Goal: Communication & Community: Answer question/provide support

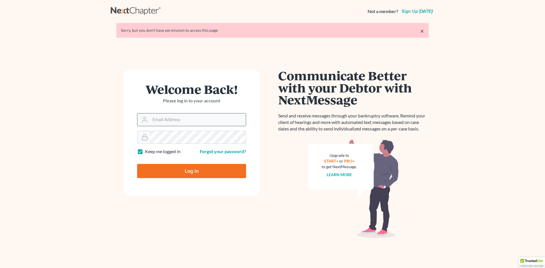
click at [163, 118] on input "Email Address" at bounding box center [198, 119] width 96 height 12
type input "[EMAIL_ADDRESS][DOMAIN_NAME]"
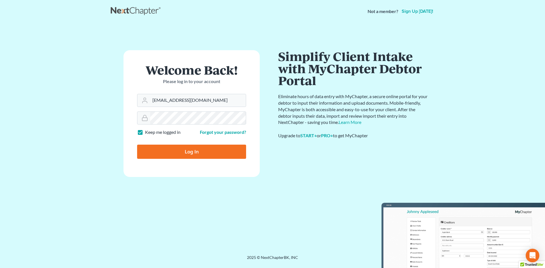
click at [191, 150] on input "Log In" at bounding box center [191, 152] width 109 height 14
type input "Thinking..."
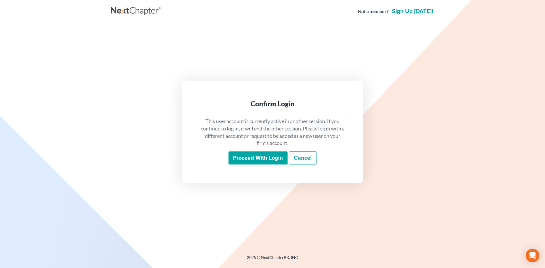
click at [259, 160] on input "Proceed with login" at bounding box center [257, 157] width 59 height 13
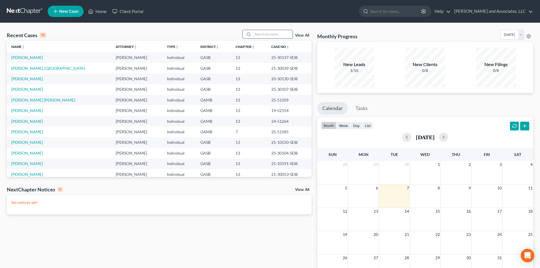
click at [260, 33] on input "search" at bounding box center [273, 34] width 40 height 8
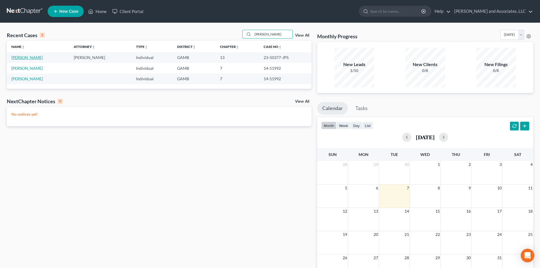
type input "Howell"
click at [39, 58] on link "[PERSON_NAME]" at bounding box center [26, 57] width 31 height 5
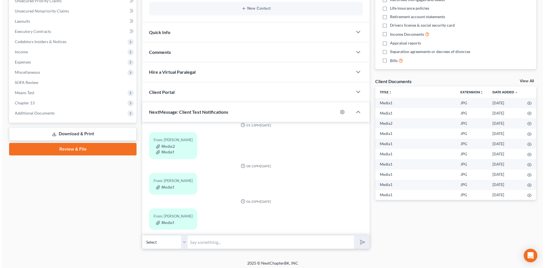
scroll to position [137, 0]
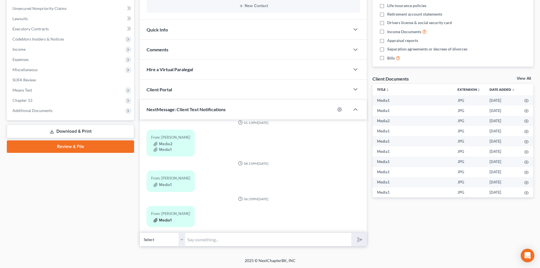
click at [167, 218] on button "Media1" at bounding box center [162, 220] width 18 height 5
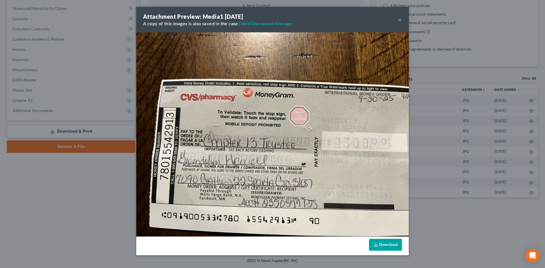
click at [385, 244] on link "Download" at bounding box center [385, 245] width 33 height 12
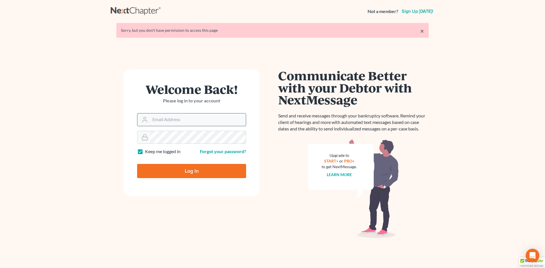
click at [160, 118] on input "Email Address" at bounding box center [198, 119] width 96 height 12
type input "[EMAIL_ADDRESS][DOMAIN_NAME]"
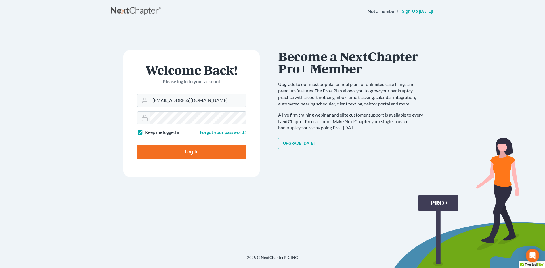
click at [191, 151] on input "Log In" at bounding box center [191, 152] width 109 height 14
type input "Thinking..."
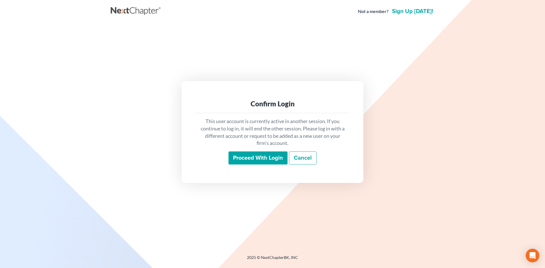
click at [249, 159] on input "Proceed with login" at bounding box center [257, 157] width 59 height 13
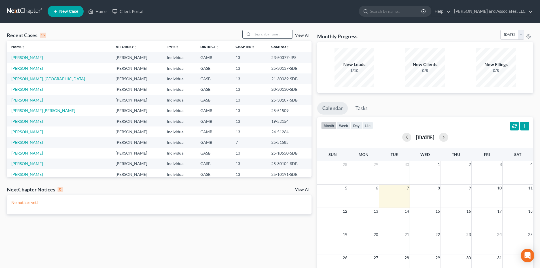
click at [264, 33] on input "search" at bounding box center [273, 34] width 40 height 8
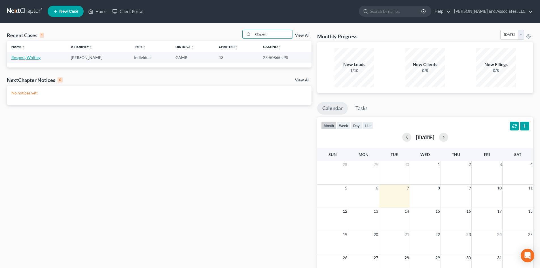
type input "REspert"
click at [32, 56] on link "Respert, Whitley" at bounding box center [25, 57] width 29 height 5
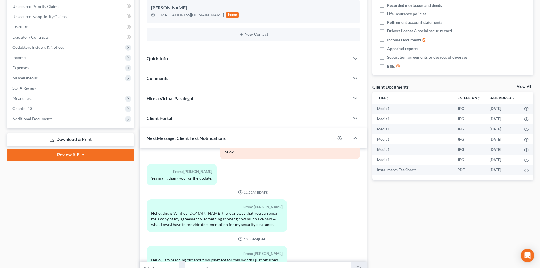
scroll to position [158, 0]
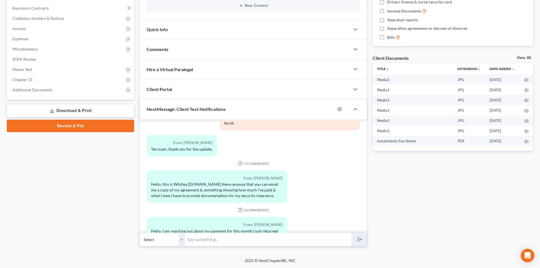
click at [183, 241] on select "Select [PHONE_NUMBER] - [PERSON_NAME]" at bounding box center [162, 240] width 45 height 14
click at [140, 233] on select "Select [PHONE_NUMBER] - [PERSON_NAME]" at bounding box center [162, 240] width 45 height 14
click at [196, 239] on input "text" at bounding box center [268, 240] width 166 height 14
type input "[PERSON_NAME] this is [PERSON_NAME] from Attorney [PERSON_NAME] office, the Tru…"
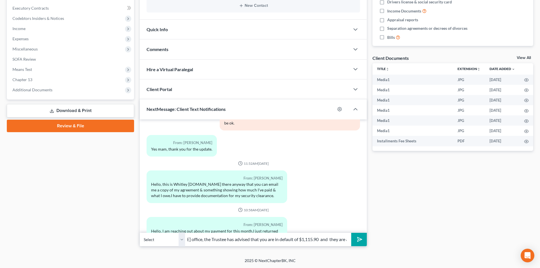
click at [351, 233] on button "submit" at bounding box center [359, 239] width 16 height 13
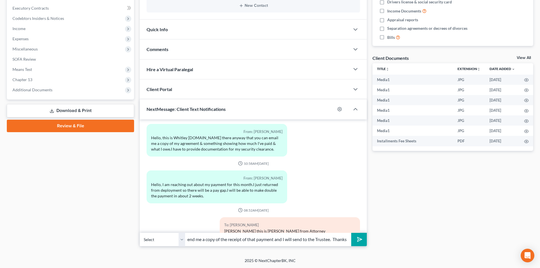
scroll to position [0, 122]
type input "case current. You may have made that payment, if so please send me a copy of th…"
click at [351, 233] on button "submit" at bounding box center [359, 239] width 16 height 13
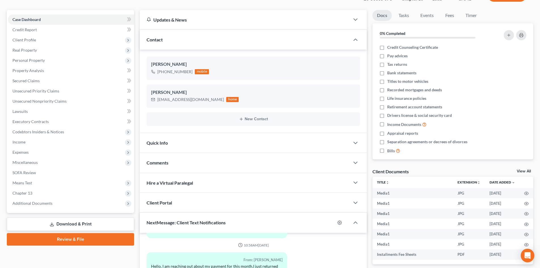
scroll to position [0, 0]
